Goal: Task Accomplishment & Management: Complete application form

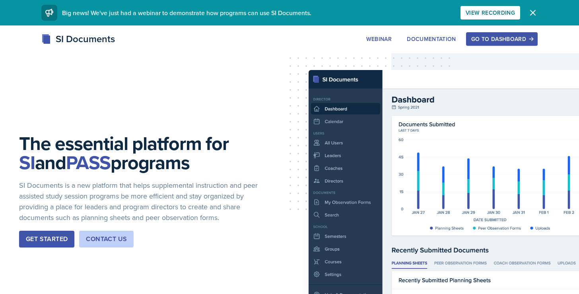
click at [509, 37] on div "Go to Dashboard" at bounding box center [502, 39] width 61 height 6
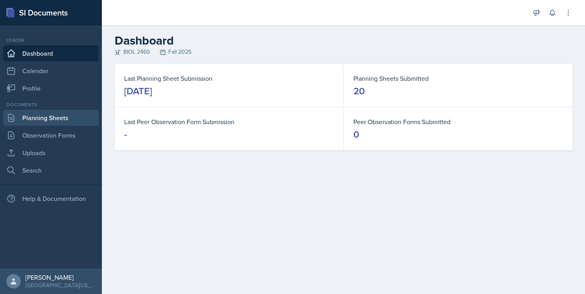
click at [72, 120] on link "Planning Sheets" at bounding box center [50, 118] width 95 height 16
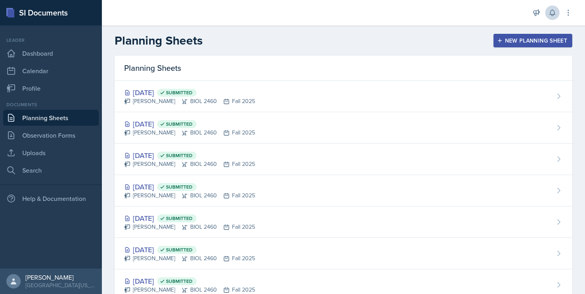
click at [555, 16] on icon at bounding box center [552, 13] width 8 height 8
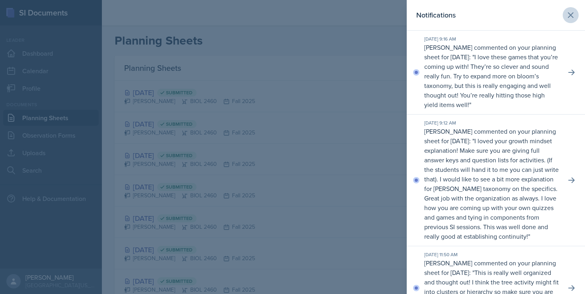
click at [567, 12] on icon at bounding box center [571, 15] width 10 height 10
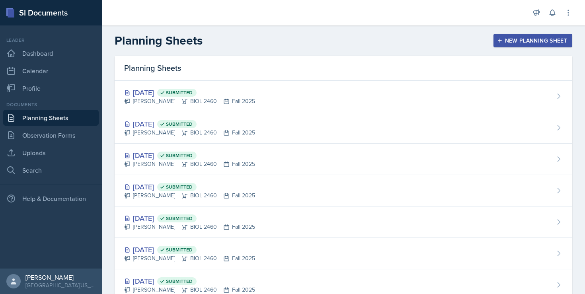
click at [531, 42] on div "New Planning Sheet" at bounding box center [533, 40] width 68 height 6
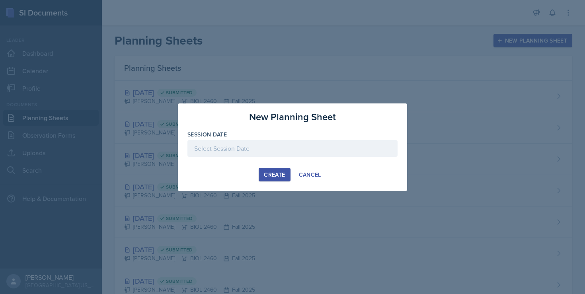
click at [330, 142] on div at bounding box center [292, 148] width 210 height 17
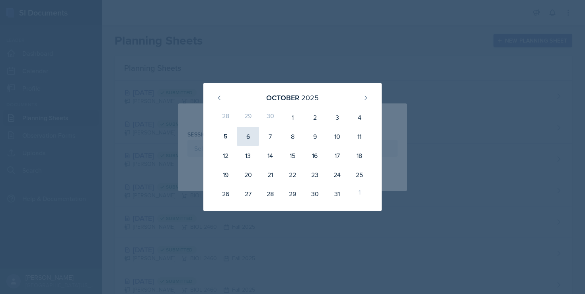
click at [244, 138] on div "6" at bounding box center [248, 136] width 22 height 19
type input "[DATE]"
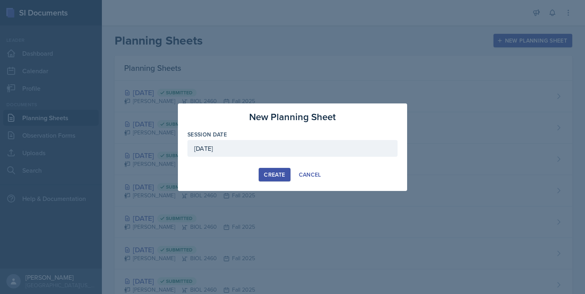
click at [273, 173] on div "Create" at bounding box center [274, 174] width 21 height 6
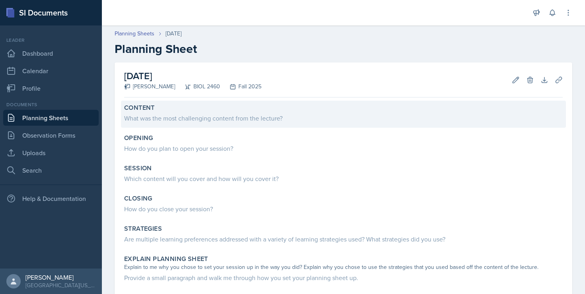
click at [199, 119] on div "What was the most challenging content from the lecture?" at bounding box center [343, 118] width 438 height 10
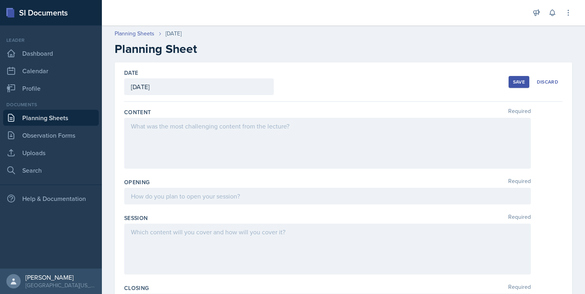
click at [231, 142] on div at bounding box center [327, 143] width 407 height 51
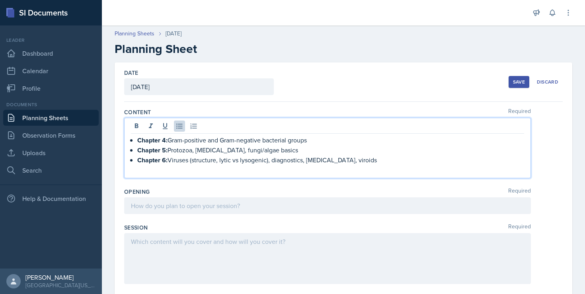
click at [357, 174] on p at bounding box center [327, 170] width 393 height 10
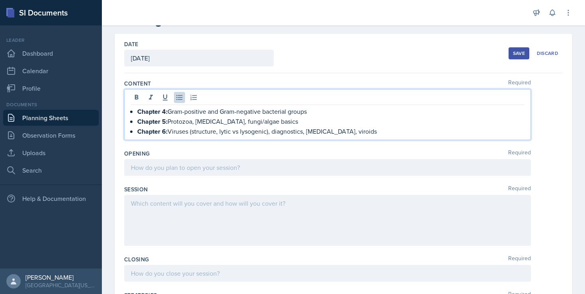
scroll to position [53, 0]
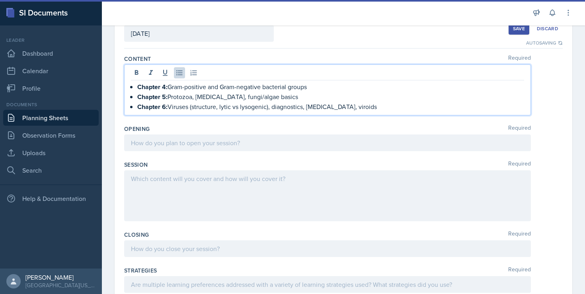
click at [234, 143] on div at bounding box center [327, 142] width 407 height 17
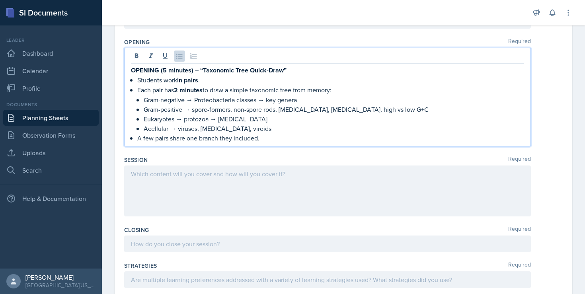
scroll to position [153, 0]
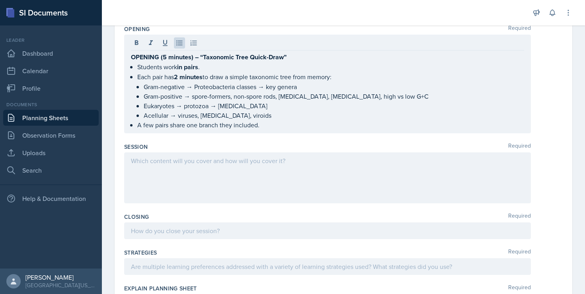
click at [247, 171] on div at bounding box center [327, 177] width 407 height 51
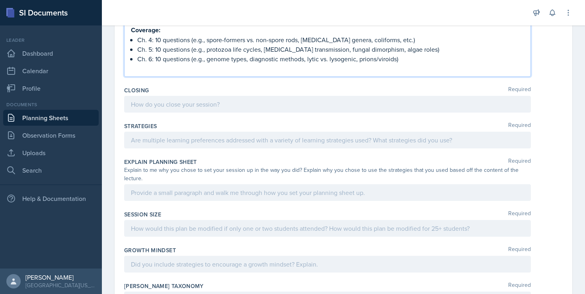
scroll to position [394, 0]
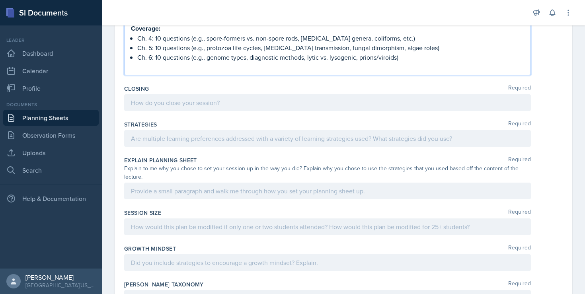
click at [267, 69] on p at bounding box center [327, 67] width 393 height 10
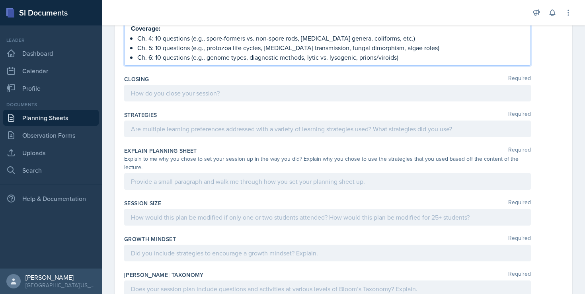
click at [220, 92] on div at bounding box center [327, 93] width 407 height 17
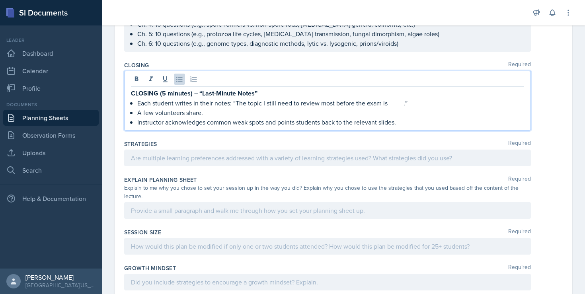
click at [166, 241] on div at bounding box center [327, 246] width 407 height 17
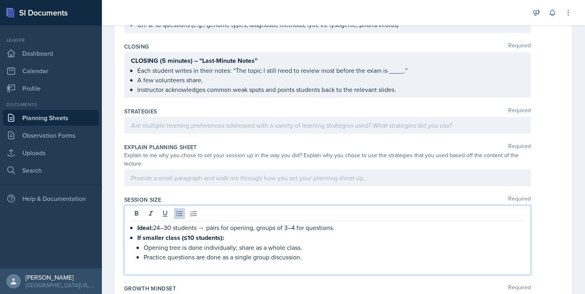
scroll to position [429, 0]
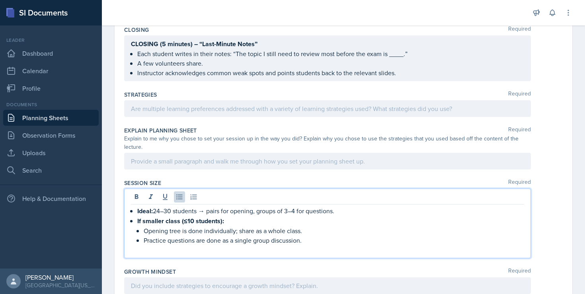
click at [232, 254] on p at bounding box center [327, 250] width 393 height 10
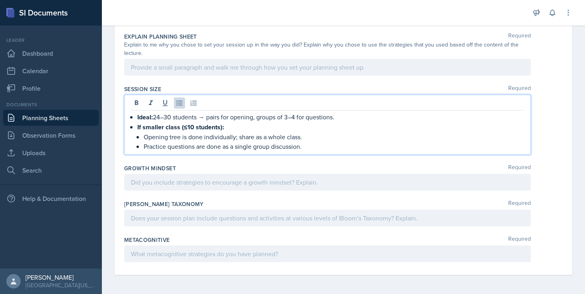
click at [164, 177] on div at bounding box center [327, 182] width 407 height 17
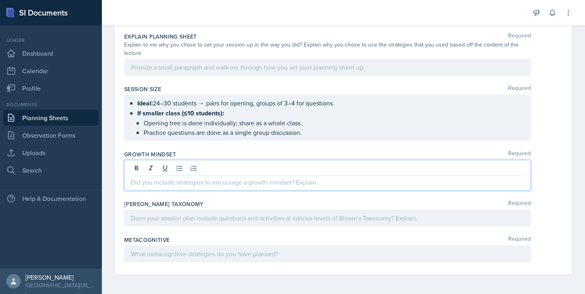
scroll to position [509, 0]
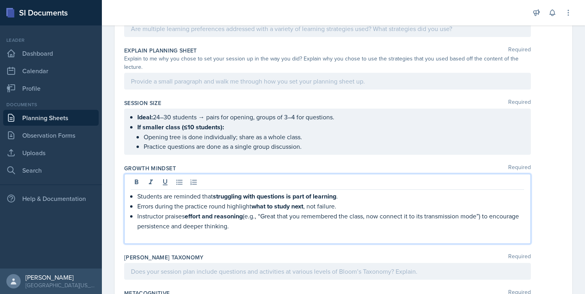
click at [225, 239] on p at bounding box center [327, 236] width 393 height 10
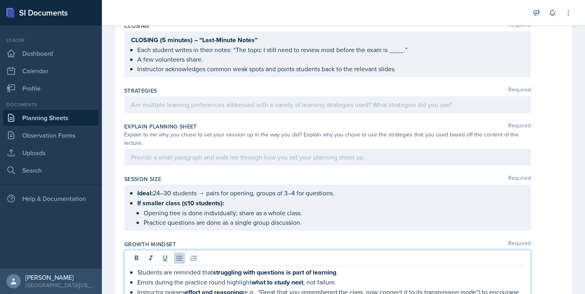
scroll to position [429, 0]
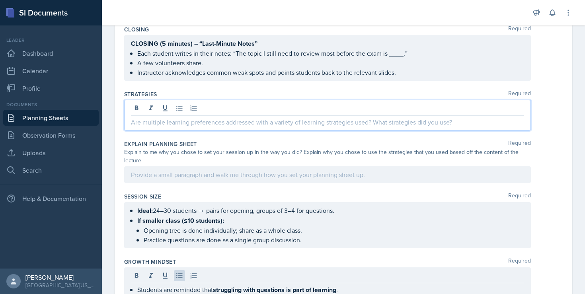
click at [167, 106] on div at bounding box center [327, 115] width 407 height 31
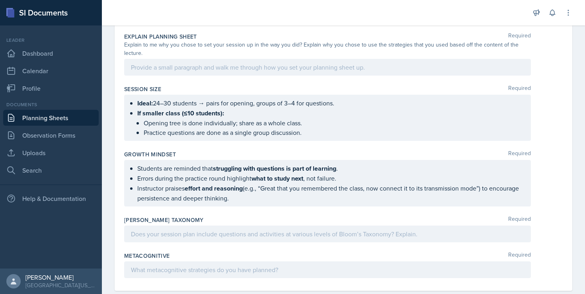
click at [187, 236] on div at bounding box center [327, 234] width 407 height 17
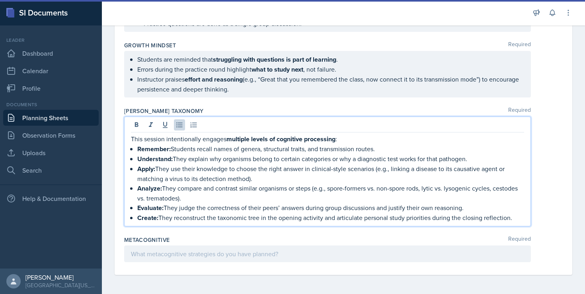
scroll to position [672, 0]
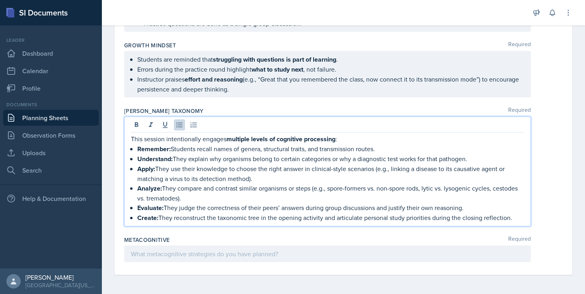
click at [164, 247] on div at bounding box center [327, 253] width 407 height 17
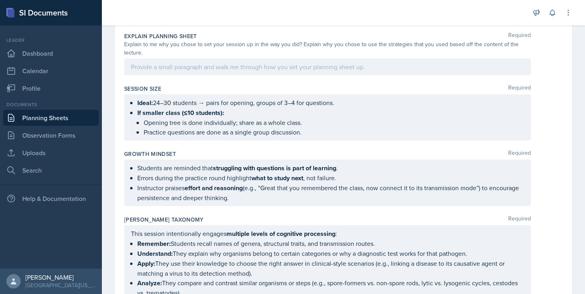
scroll to position [560, 0]
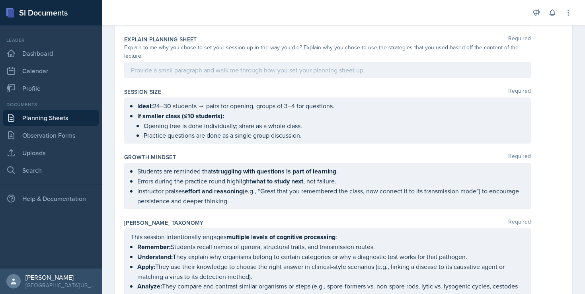
click at [196, 70] on div at bounding box center [327, 70] width 407 height 17
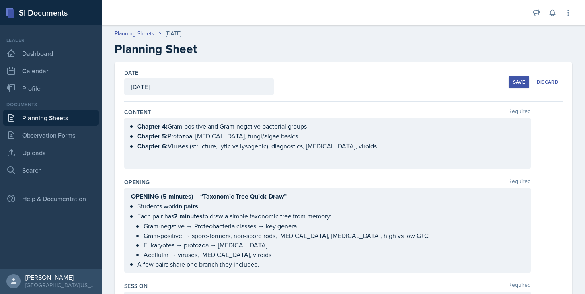
scroll to position [0, 0]
click at [513, 79] on div "Save" at bounding box center [519, 82] width 12 height 6
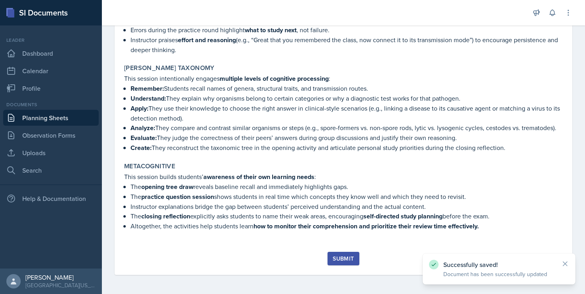
scroll to position [700, 0]
click at [335, 258] on div "Submit" at bounding box center [343, 258] width 21 height 6
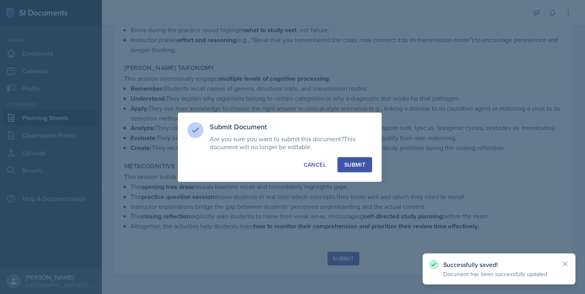
click at [356, 163] on div "Submit" at bounding box center [354, 165] width 21 height 8
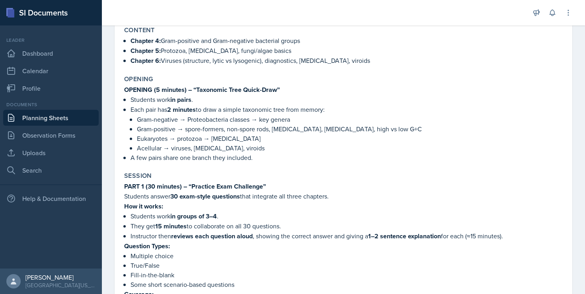
scroll to position [19, 0]
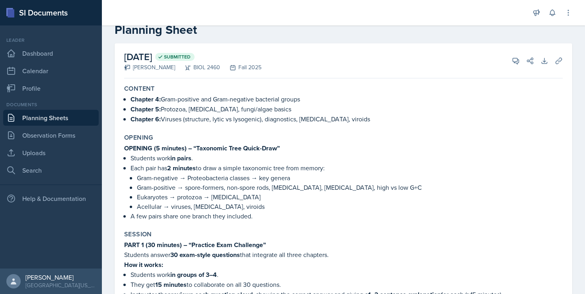
click at [41, 121] on link "Planning Sheets" at bounding box center [50, 118] width 95 height 16
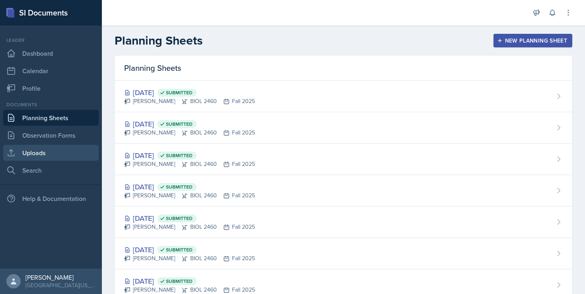
click at [36, 149] on link "Uploads" at bounding box center [50, 153] width 95 height 16
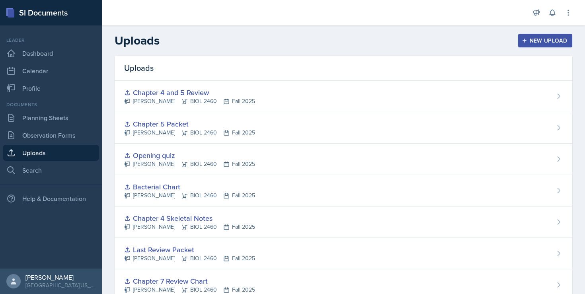
click at [529, 40] on div "New Upload" at bounding box center [545, 40] width 44 height 6
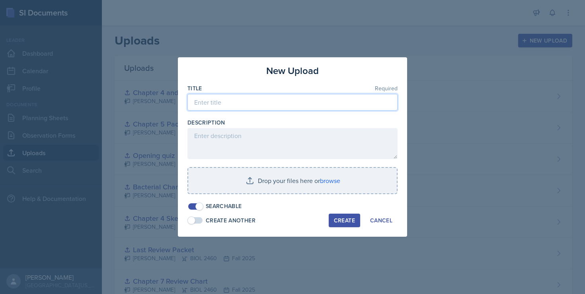
click at [258, 106] on input at bounding box center [292, 102] width 210 height 17
type input "Exam 2 Review Questions"
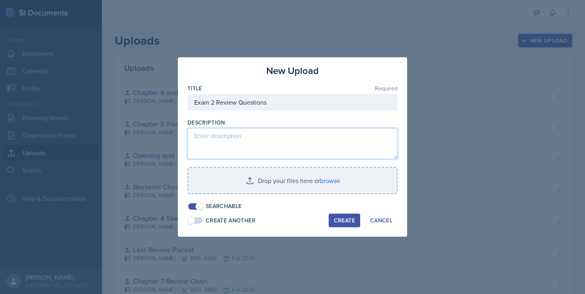
click at [244, 134] on textarea at bounding box center [292, 143] width 210 height 31
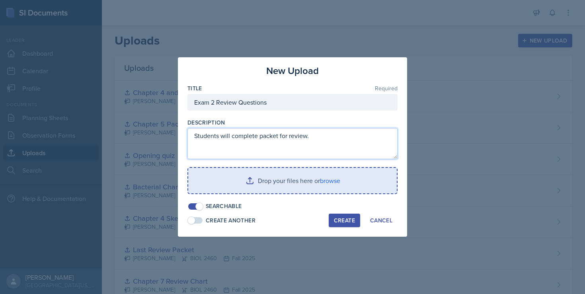
type textarea "Students will complete packet for review."
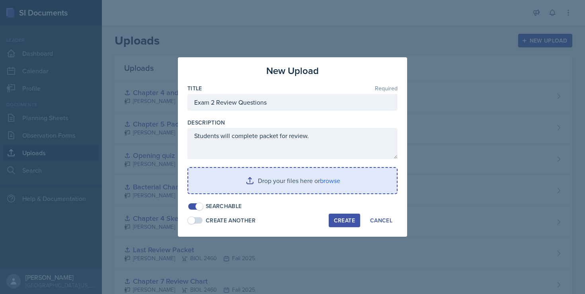
click at [261, 183] on input "file" at bounding box center [292, 180] width 208 height 25
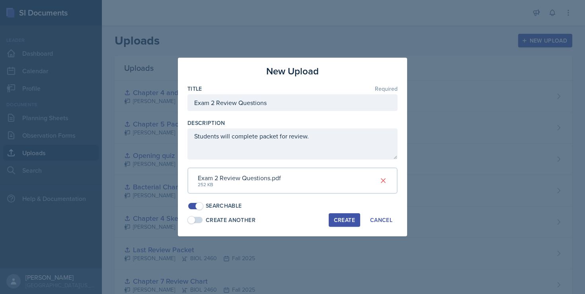
click at [348, 217] on div "Create" at bounding box center [344, 220] width 21 height 6
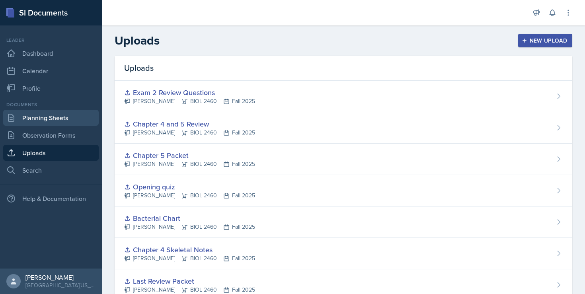
click at [44, 119] on link "Planning Sheets" at bounding box center [50, 118] width 95 height 16
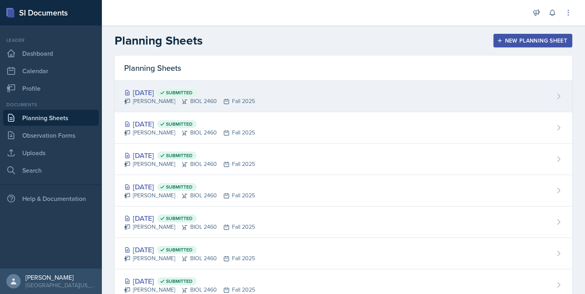
click at [555, 96] on icon at bounding box center [559, 96] width 8 height 8
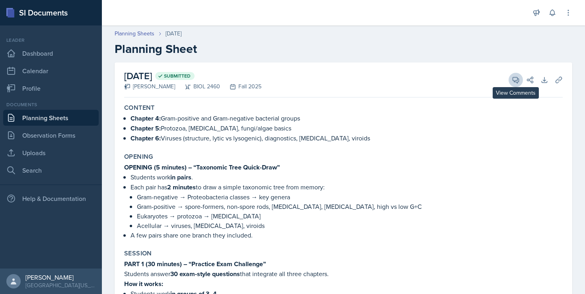
click at [512, 80] on icon at bounding box center [516, 80] width 8 height 8
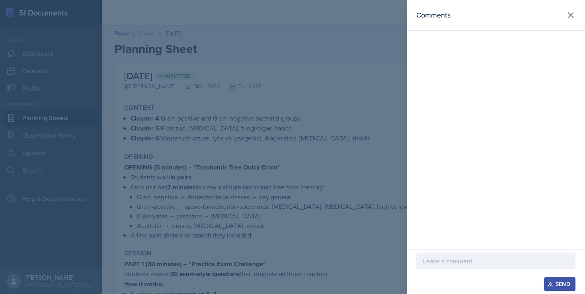
click at [450, 262] on p at bounding box center [496, 261] width 146 height 10
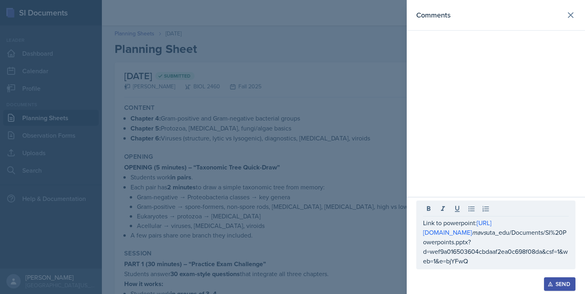
click at [558, 285] on div "Send" at bounding box center [559, 284] width 21 height 6
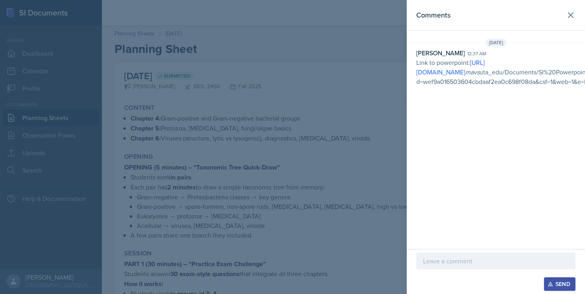
click at [351, 160] on div at bounding box center [292, 147] width 585 height 294
